Goal: Task Accomplishment & Management: Manage account settings

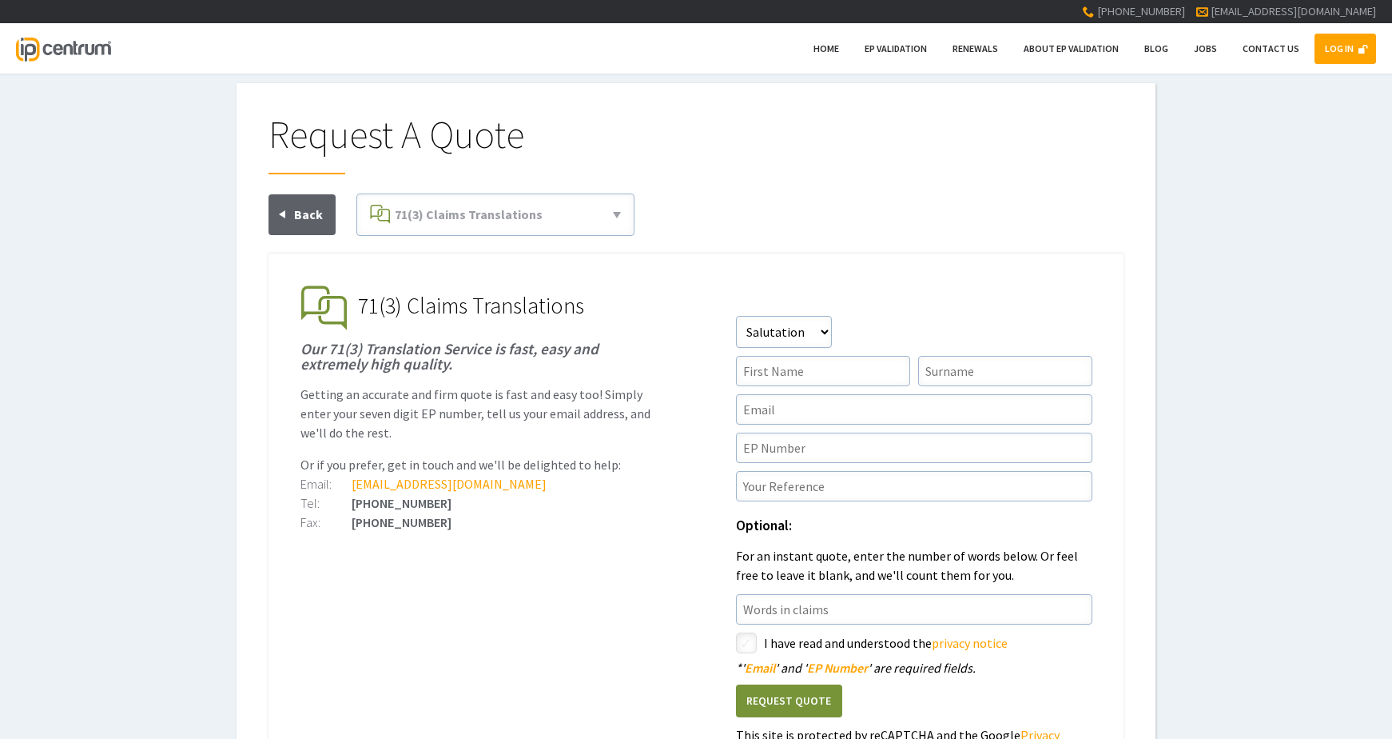
click at [1014, 201] on div at bounding box center [696, 223] width 855 height 60
click at [1352, 51] on link "LOG IN" at bounding box center [1346, 49] width 62 height 30
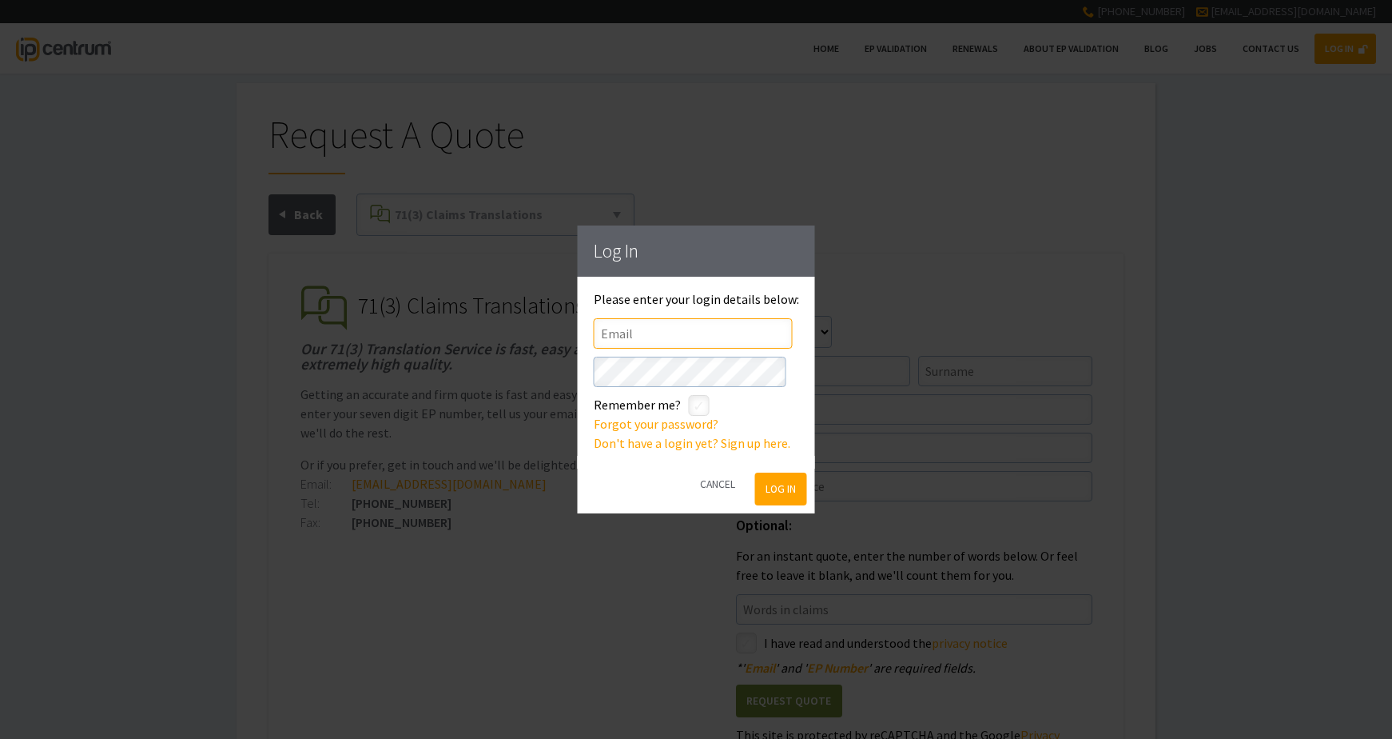
click at [704, 336] on input"] "text" at bounding box center [693, 333] width 199 height 30
type input"] "[EMAIL_ADDRESS][DOMAIN_NAME]"
drag, startPoint x: 723, startPoint y: 395, endPoint x: 711, endPoint y: 388, distance: 12.9
click at [715, 392] on div "Please enter your login details below: Email [EMAIL_ADDRESS][DOMAIN_NAME] Passw…" at bounding box center [696, 373] width 205 height 160
click at [34, 355] on div "Log In Please enter your login details below: Email [EMAIL_ADDRESS][DOMAIN_NAME…" at bounding box center [696, 369] width 1392 height 739
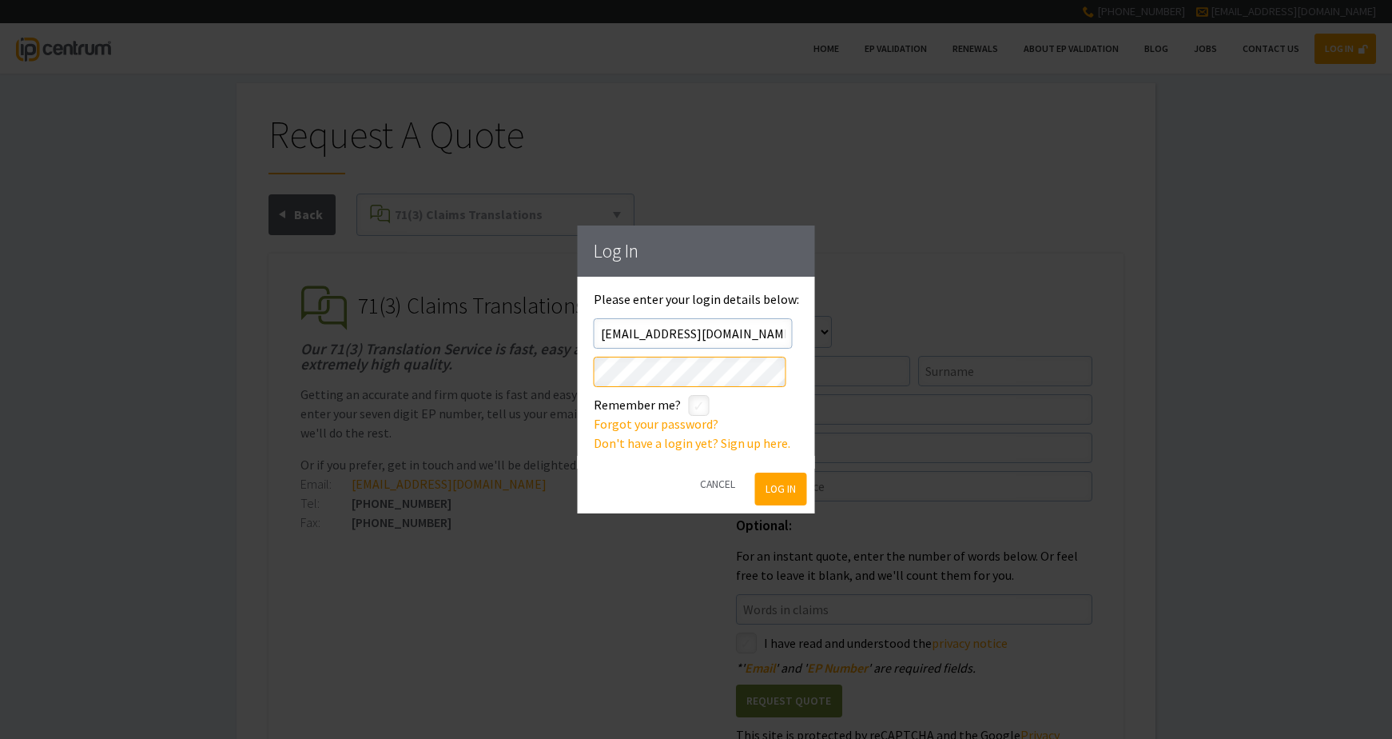
click at [338, 344] on div "Log In Please enter your login details below: Email [EMAIL_ADDRESS][DOMAIN_NAME…" at bounding box center [696, 369] width 1392 height 739
click at [797, 490] on button "Log In" at bounding box center [781, 488] width 52 height 33
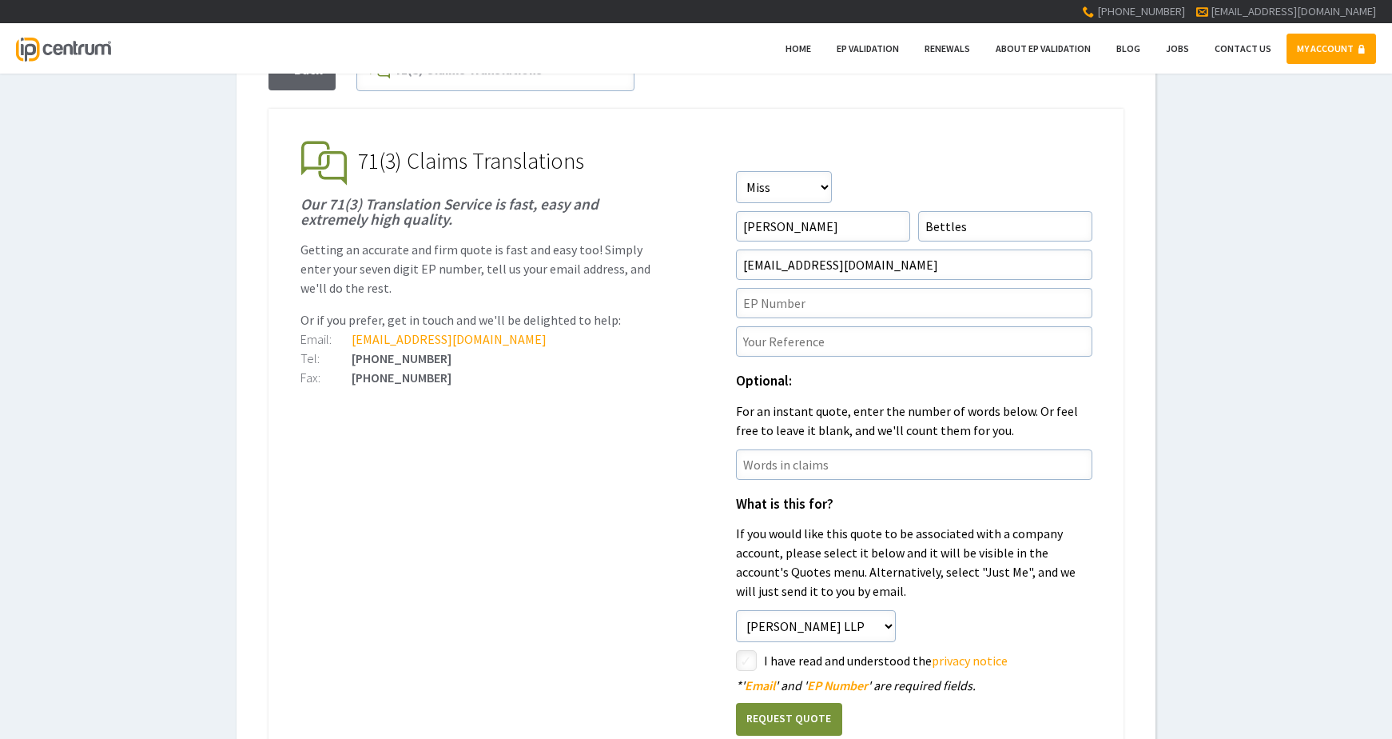
scroll to position [160, 0]
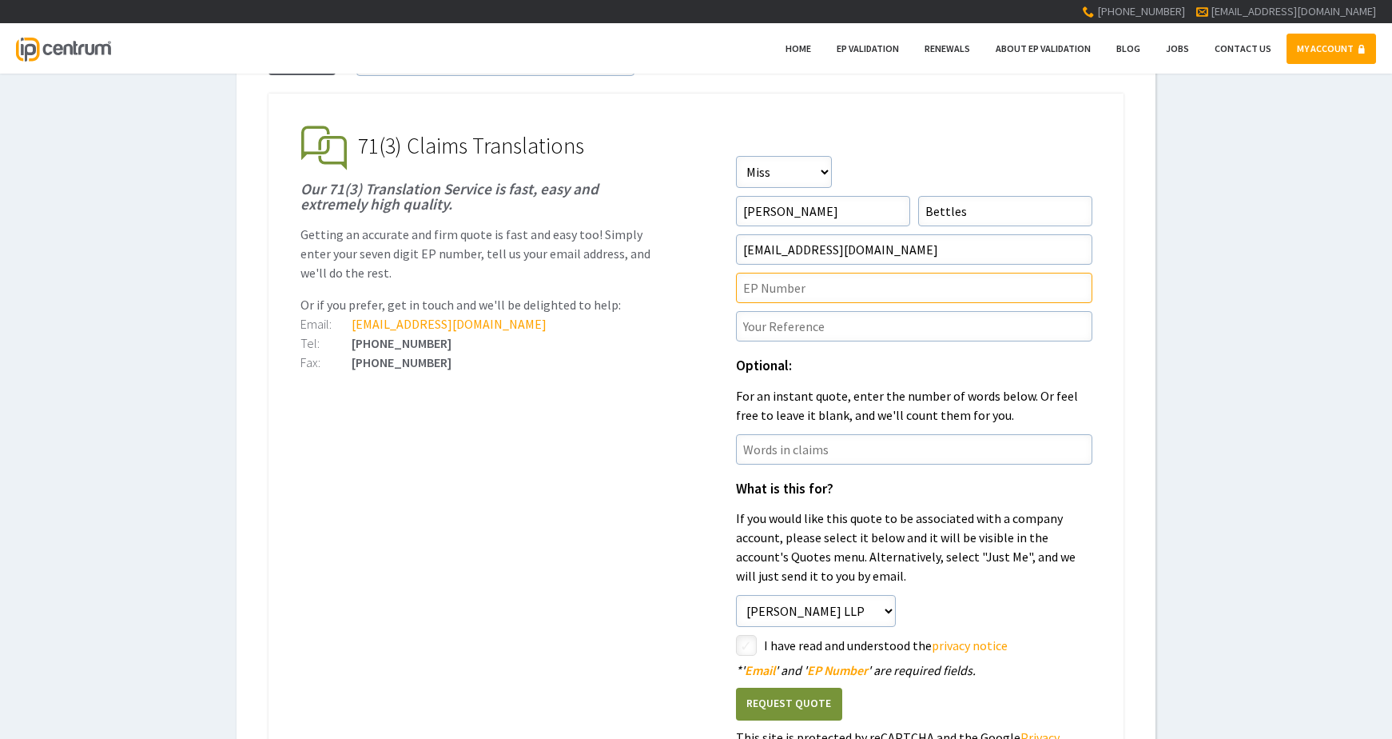
click at [863, 301] on input"] "text" at bounding box center [914, 288] width 357 height 30
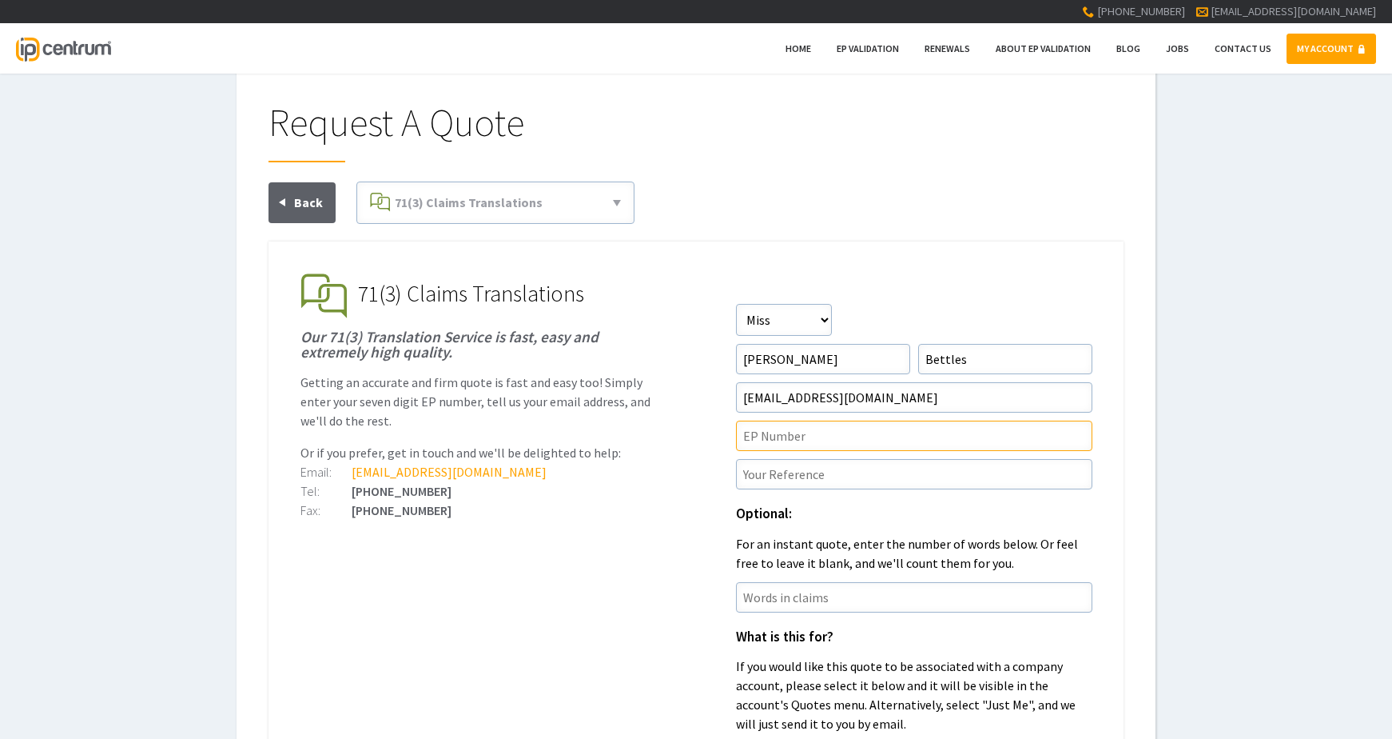
scroll to position [0, 0]
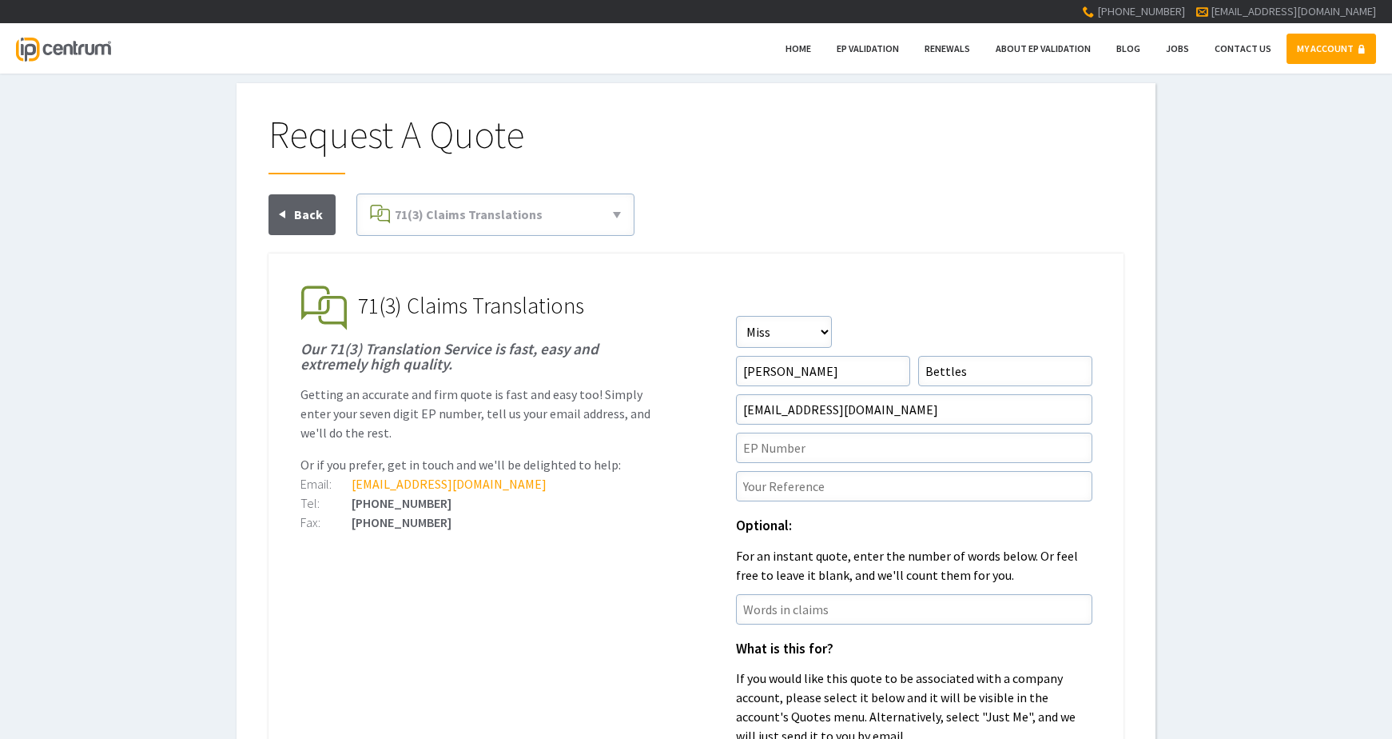
click at [1340, 50] on link "MY ACCOUNT" at bounding box center [1332, 49] width 90 height 30
